Goal: Find specific page/section: Find specific page/section

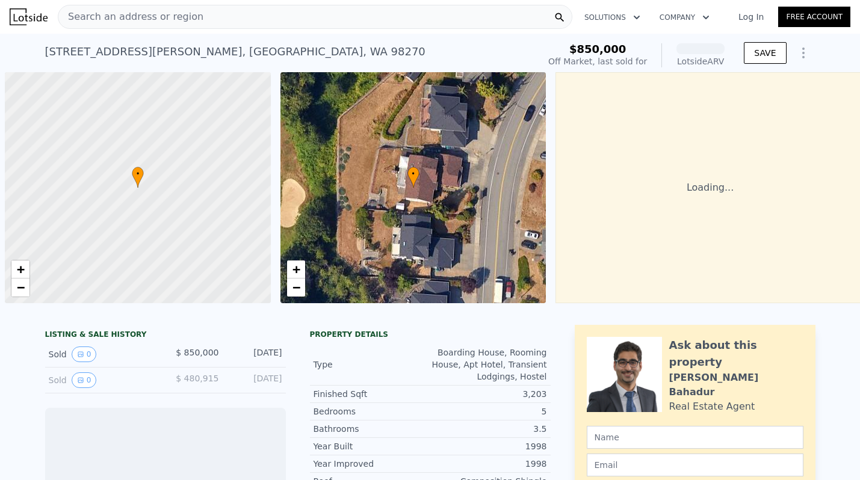
scroll to position [0, 5]
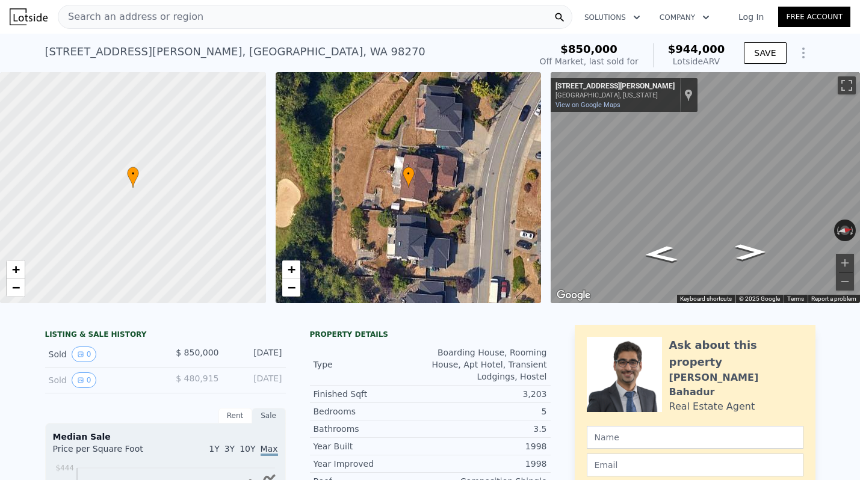
click at [172, 14] on span "Search an address or region" at bounding box center [130, 17] width 145 height 14
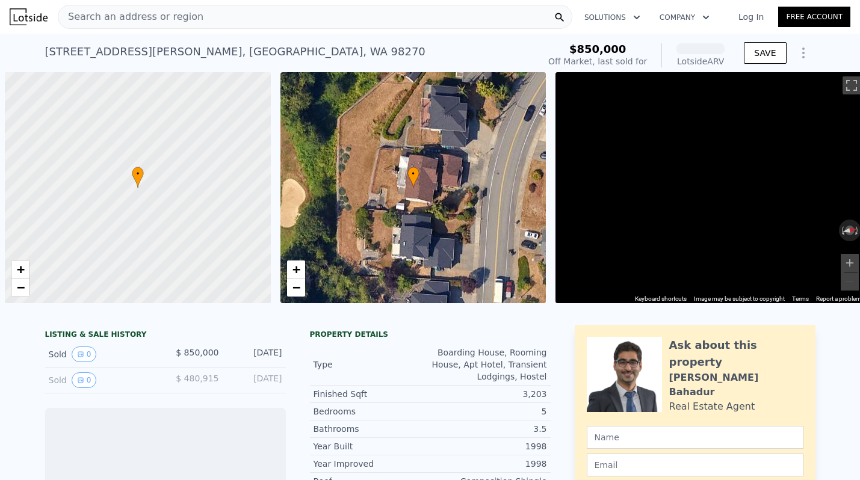
scroll to position [0, 5]
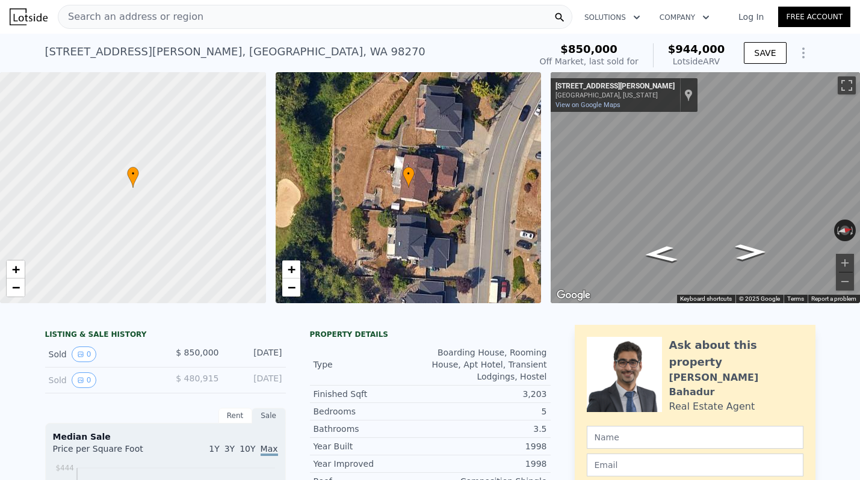
click at [194, 8] on div "Search an address or region" at bounding box center [315, 17] width 515 height 24
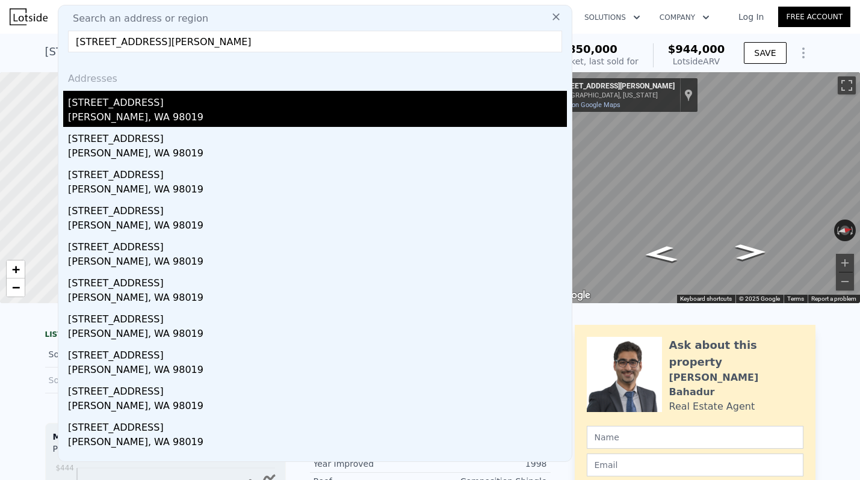
type input "18245 Mountain View Rd NE, Duvall, WA 98019"
click at [126, 109] on div "18245 Mountain View Rd NE" at bounding box center [317, 100] width 499 height 19
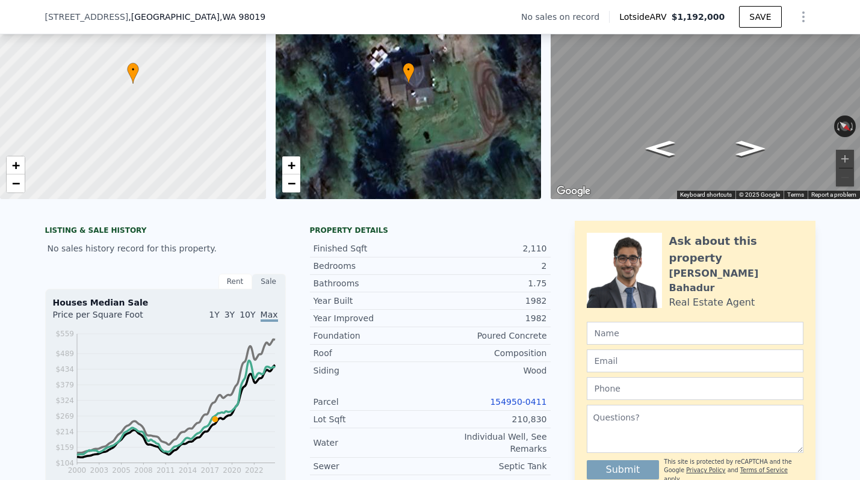
scroll to position [182, 0]
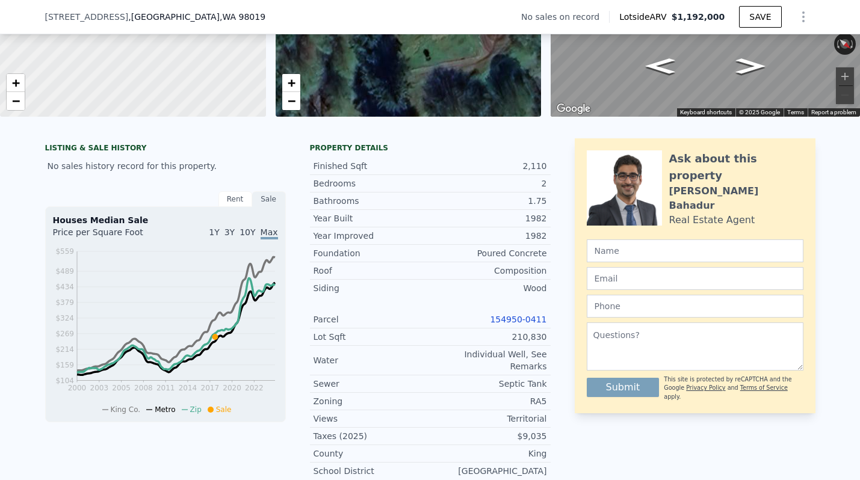
click at [519, 318] on link "154950-0411" at bounding box center [518, 320] width 57 height 10
